Goal: Task Accomplishment & Management: Use online tool/utility

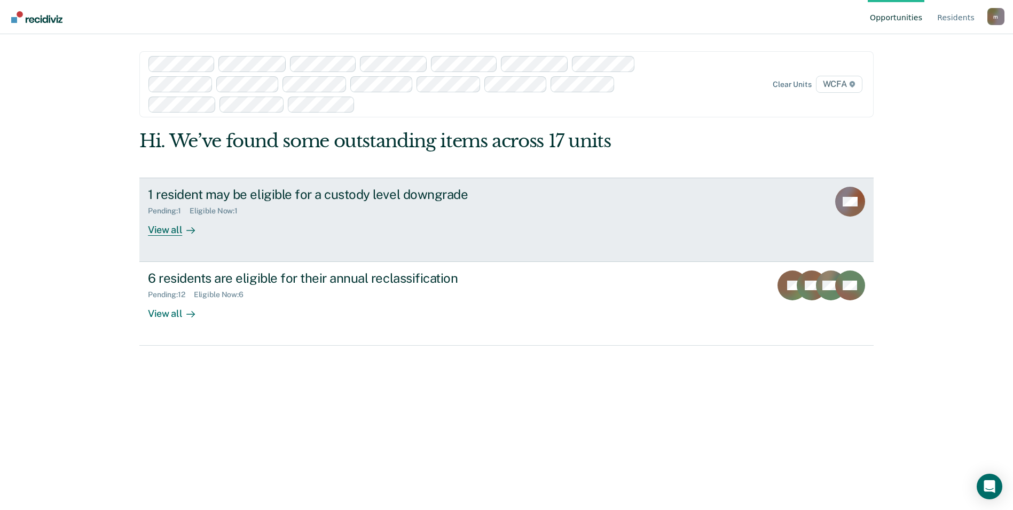
click at [171, 190] on div "1 resident may be eligible for a custody level downgrade" at bounding box center [335, 194] width 375 height 15
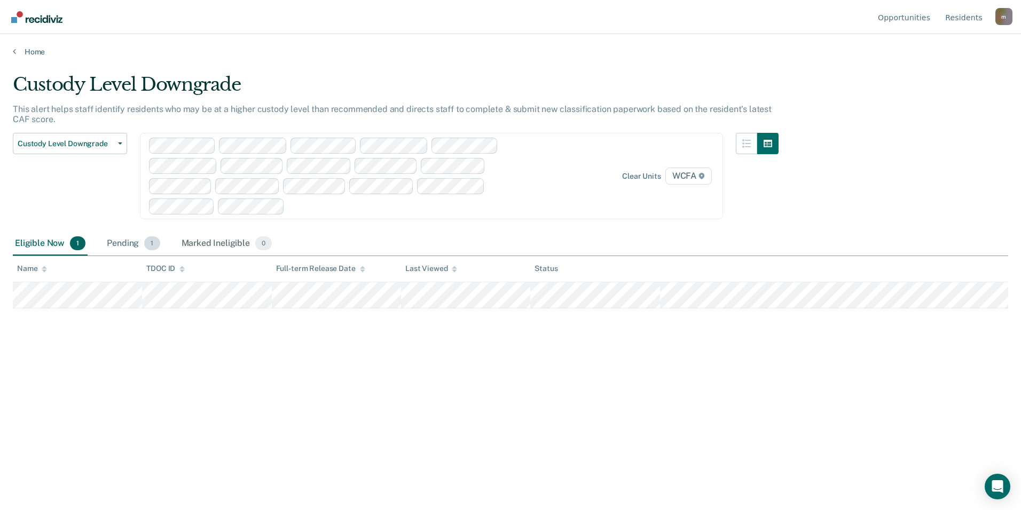
click at [120, 241] on div "Pending 1" at bounding box center [133, 243] width 57 height 23
click at [214, 243] on div "Marked Ineligible 0" at bounding box center [226, 243] width 95 height 23
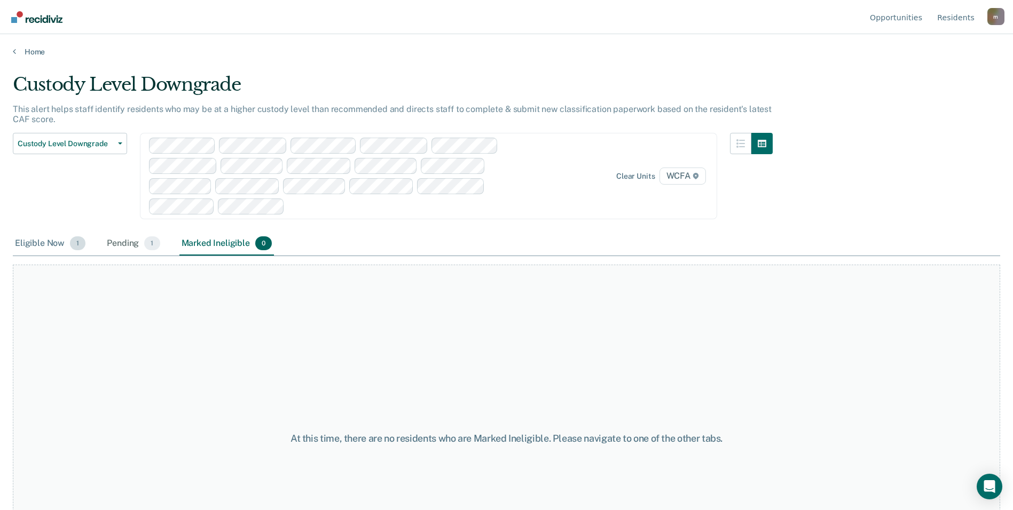
click at [53, 245] on div "Eligible Now 1" at bounding box center [50, 243] width 75 height 23
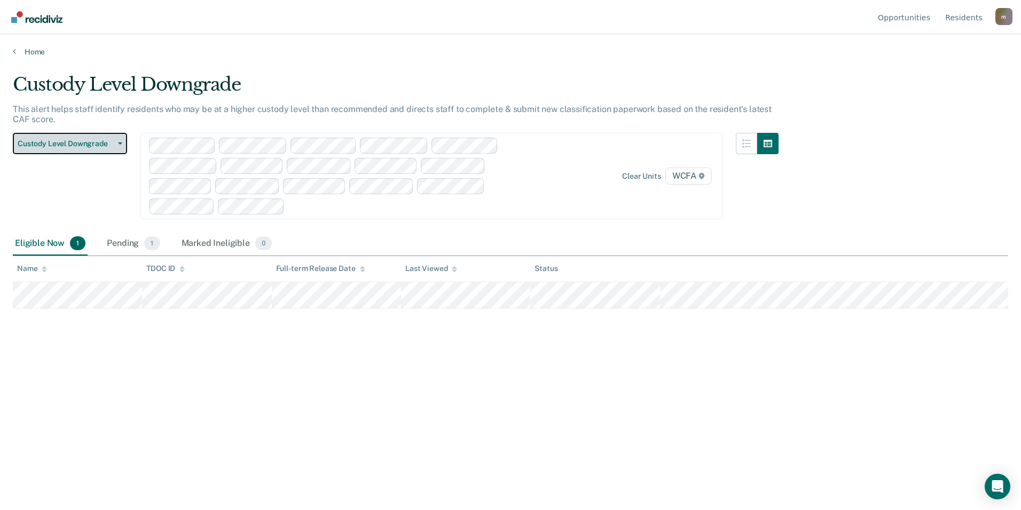
click at [69, 141] on span "Custody Level Downgrade" at bounding box center [66, 143] width 96 height 9
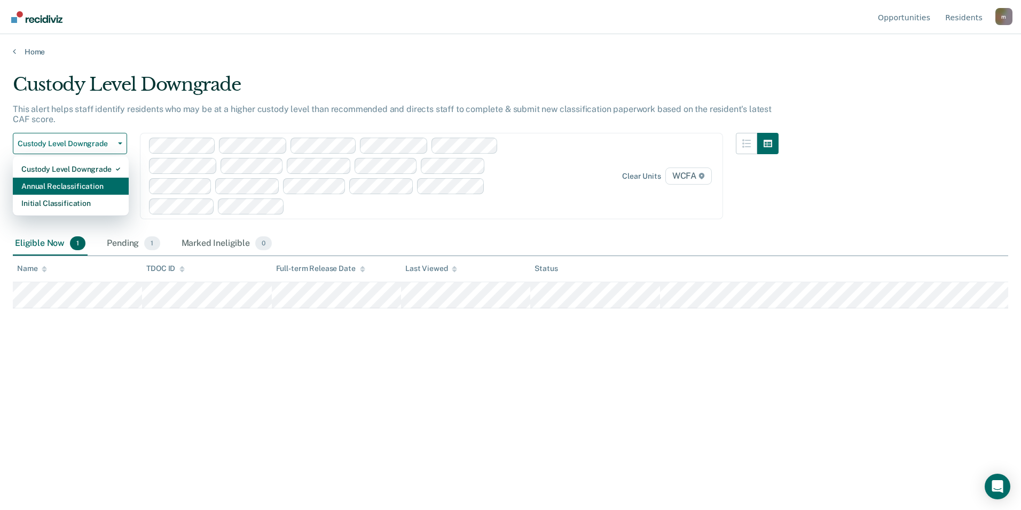
click at [70, 182] on div "Annual Reclassification" at bounding box center [70, 186] width 99 height 17
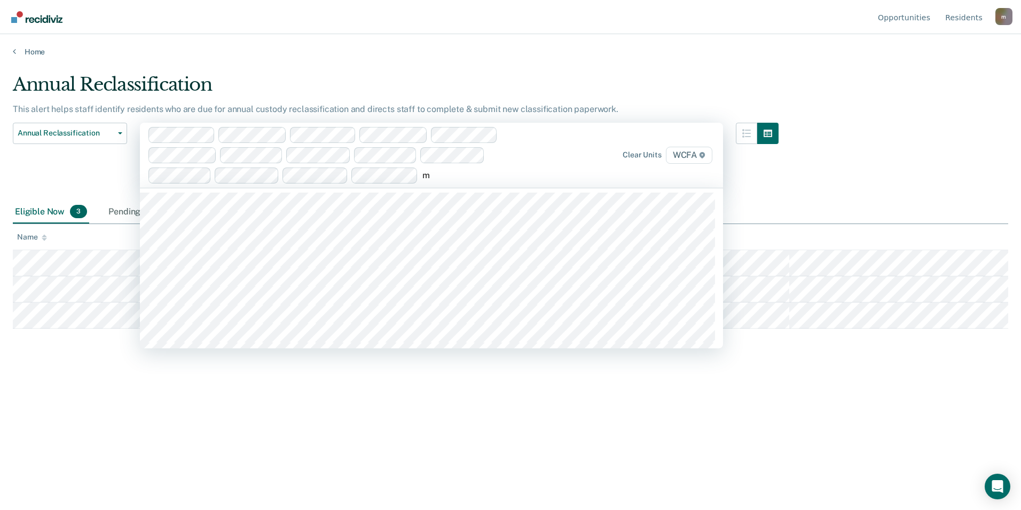
type input "md"
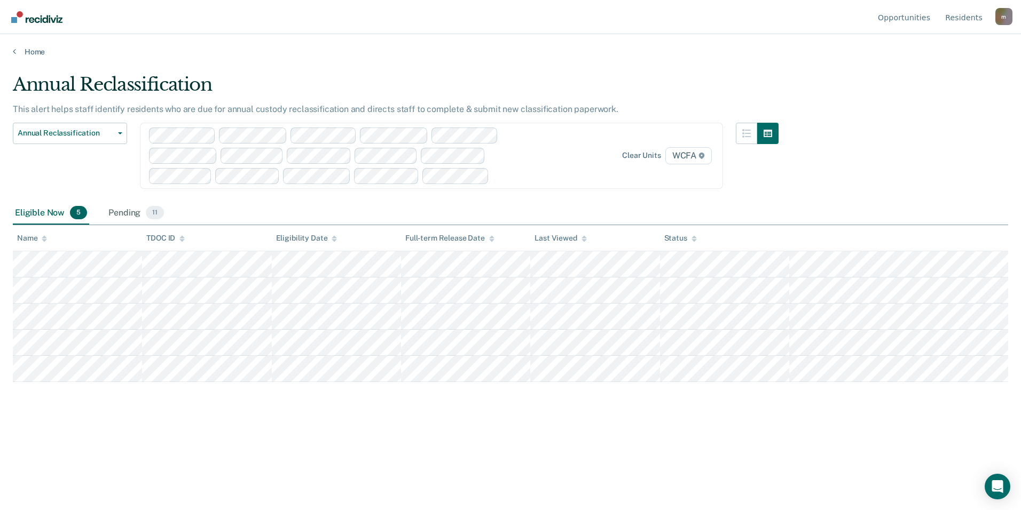
click at [445, 102] on div "Annual Reclassification" at bounding box center [396, 89] width 766 height 30
